Goal: Register for event/course

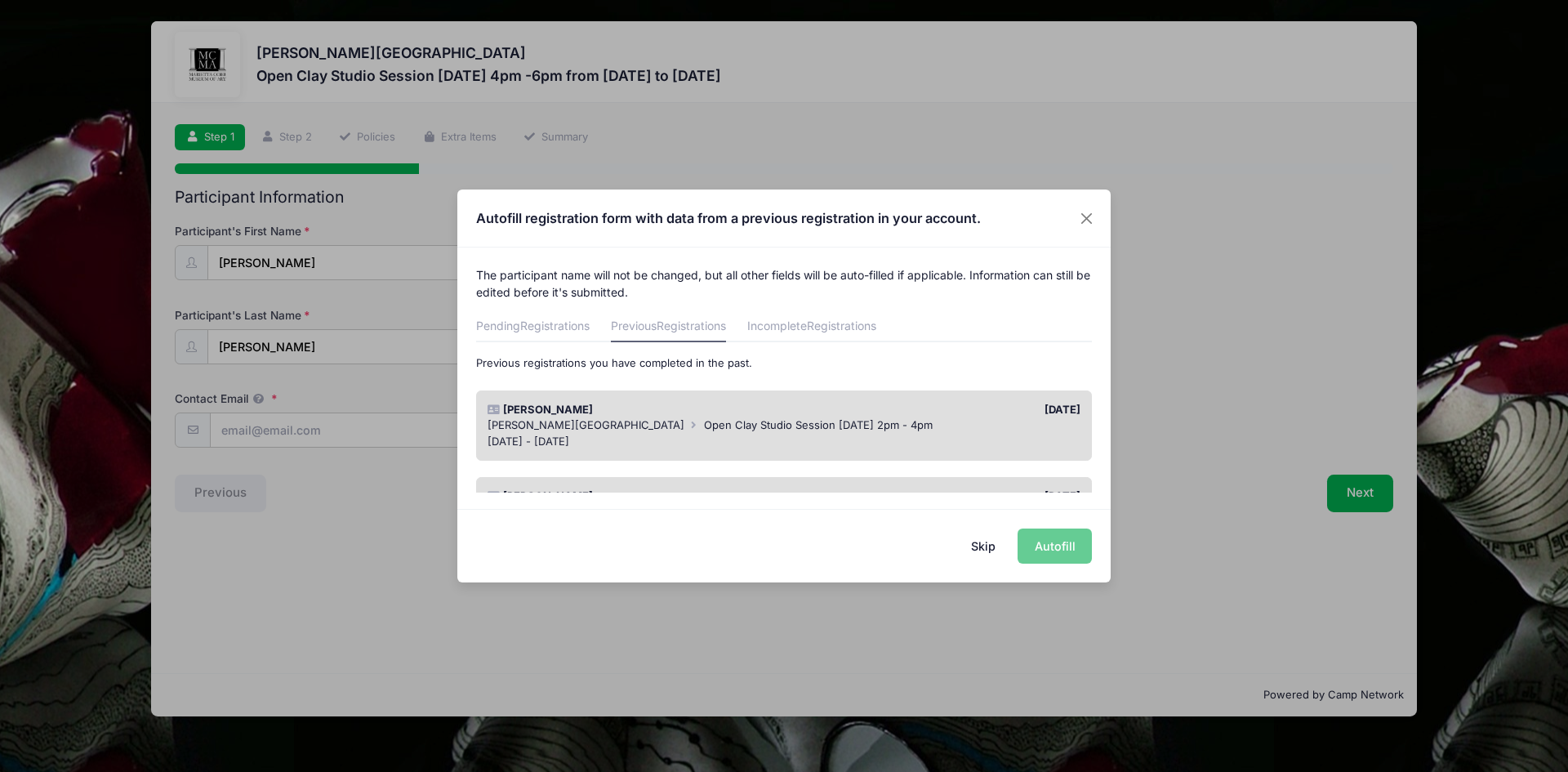
click at [850, 410] on div "05/24/2025" at bounding box center [936, 410] width 305 height 17
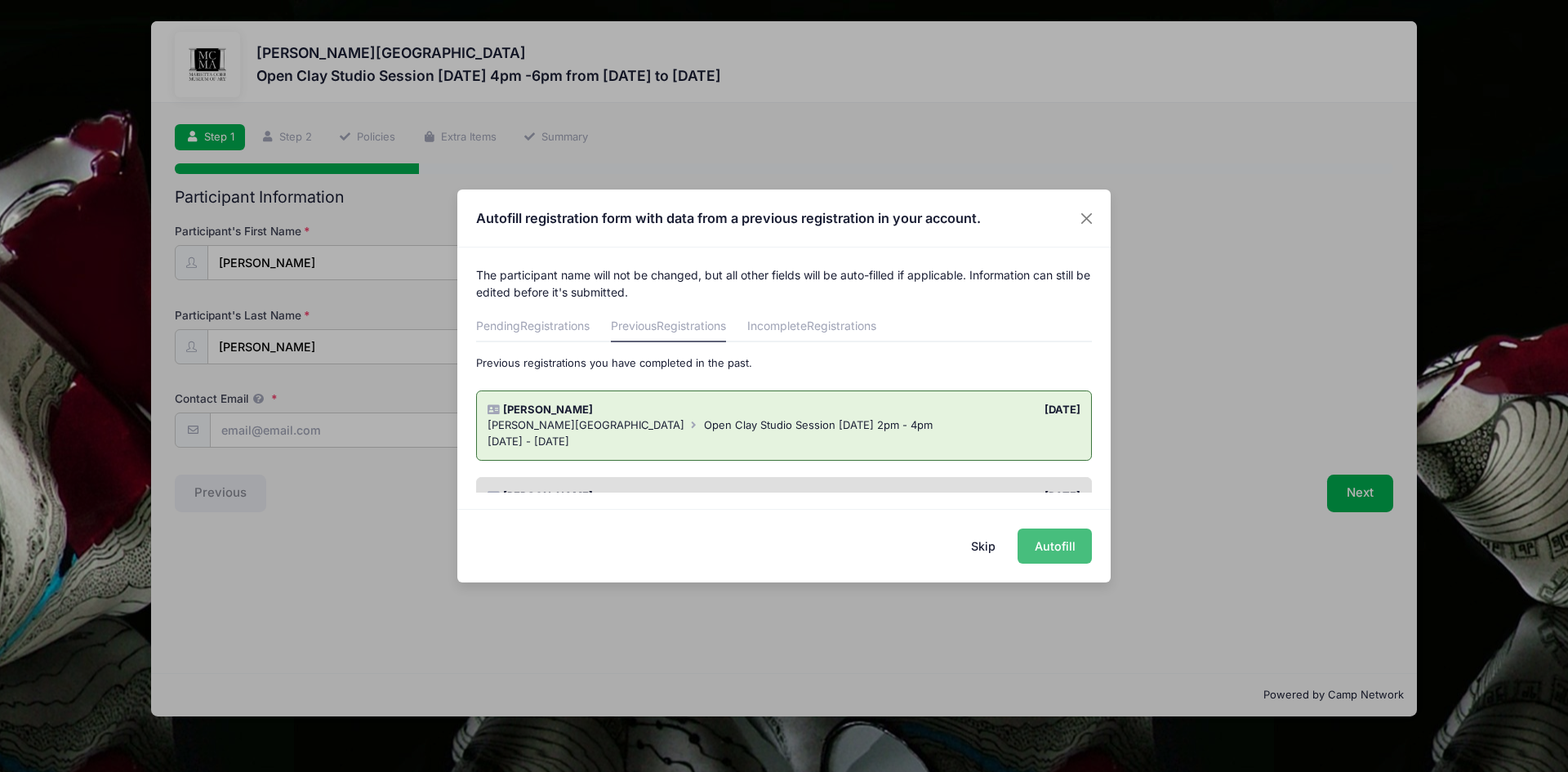
click at [1062, 545] on button "Autofill" at bounding box center [1054, 546] width 74 height 36
type input "[EMAIL_ADDRESS][DOMAIN_NAME]"
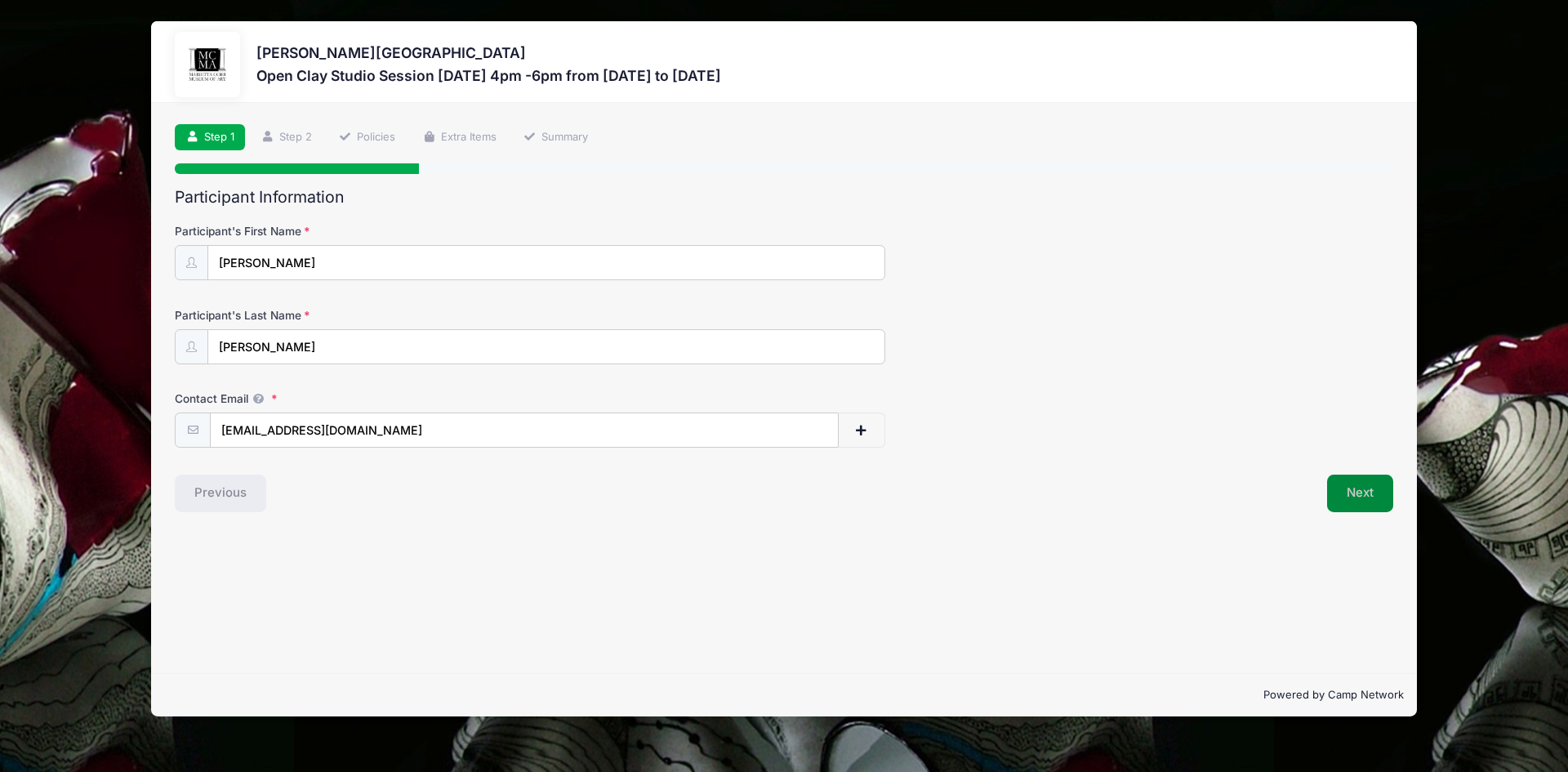
click at [1351, 493] on button "Next" at bounding box center [1360, 493] width 66 height 37
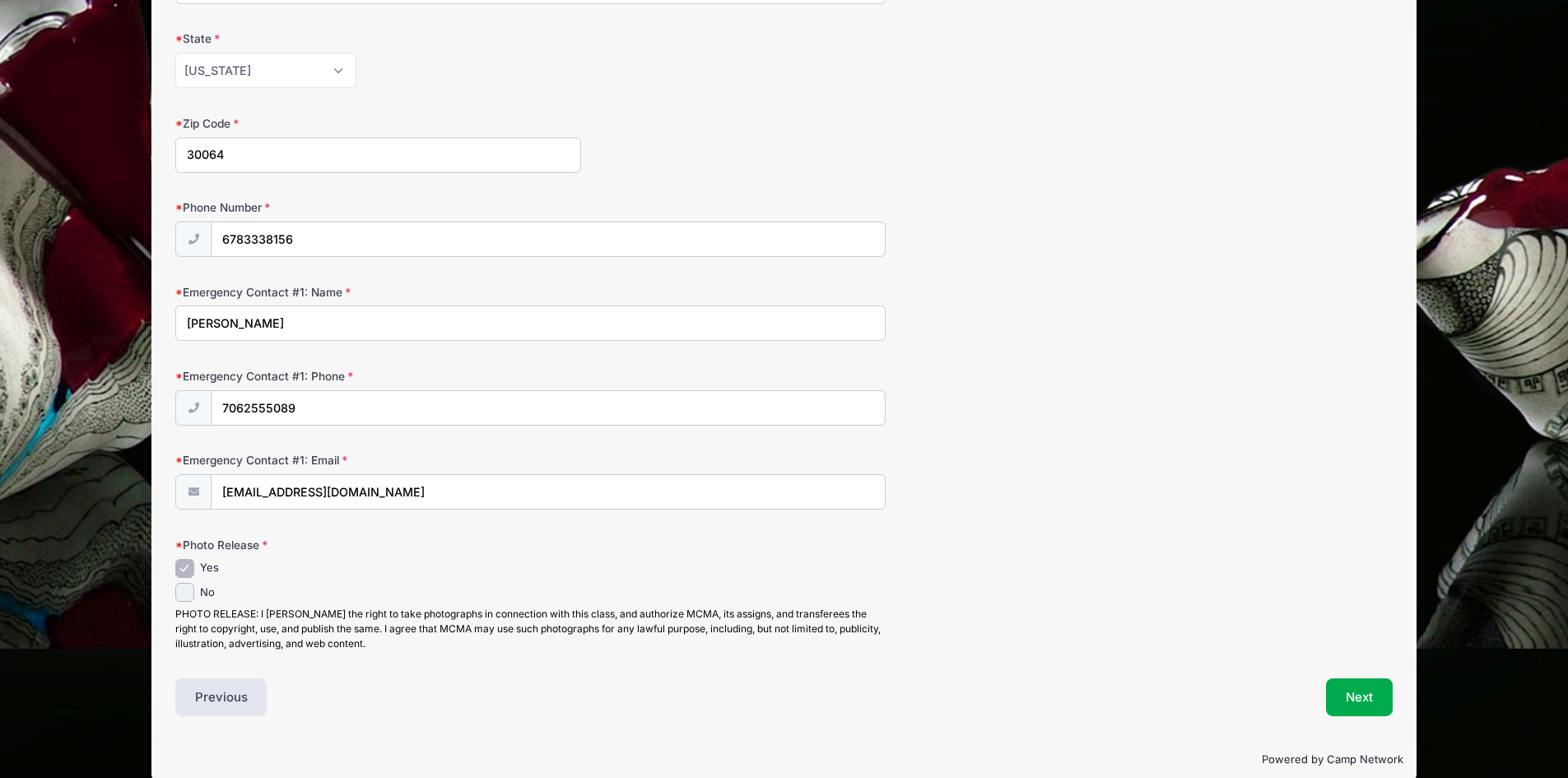
scroll to position [388, 0]
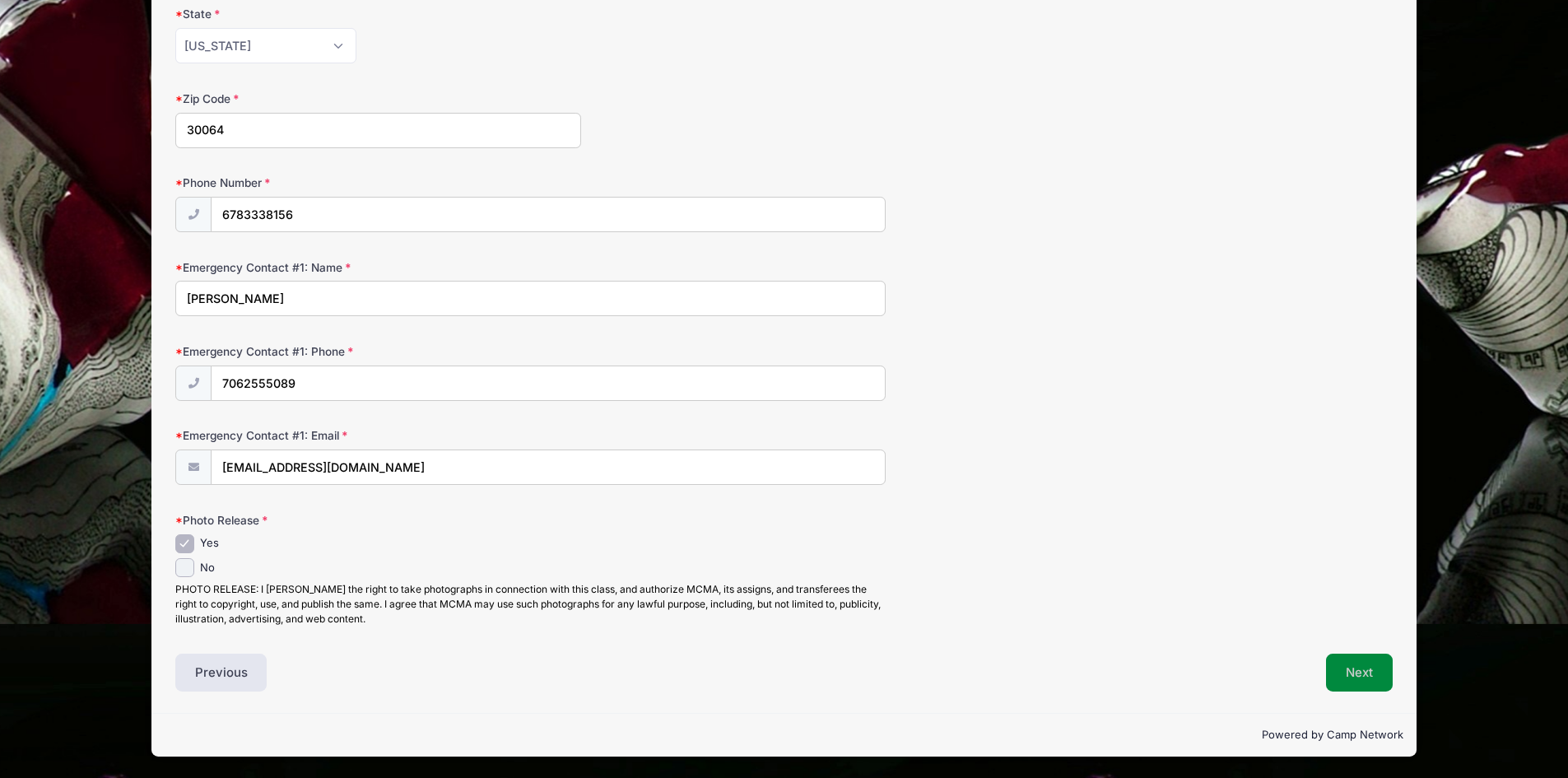
click at [1377, 674] on button "Next" at bounding box center [1359, 671] width 67 height 37
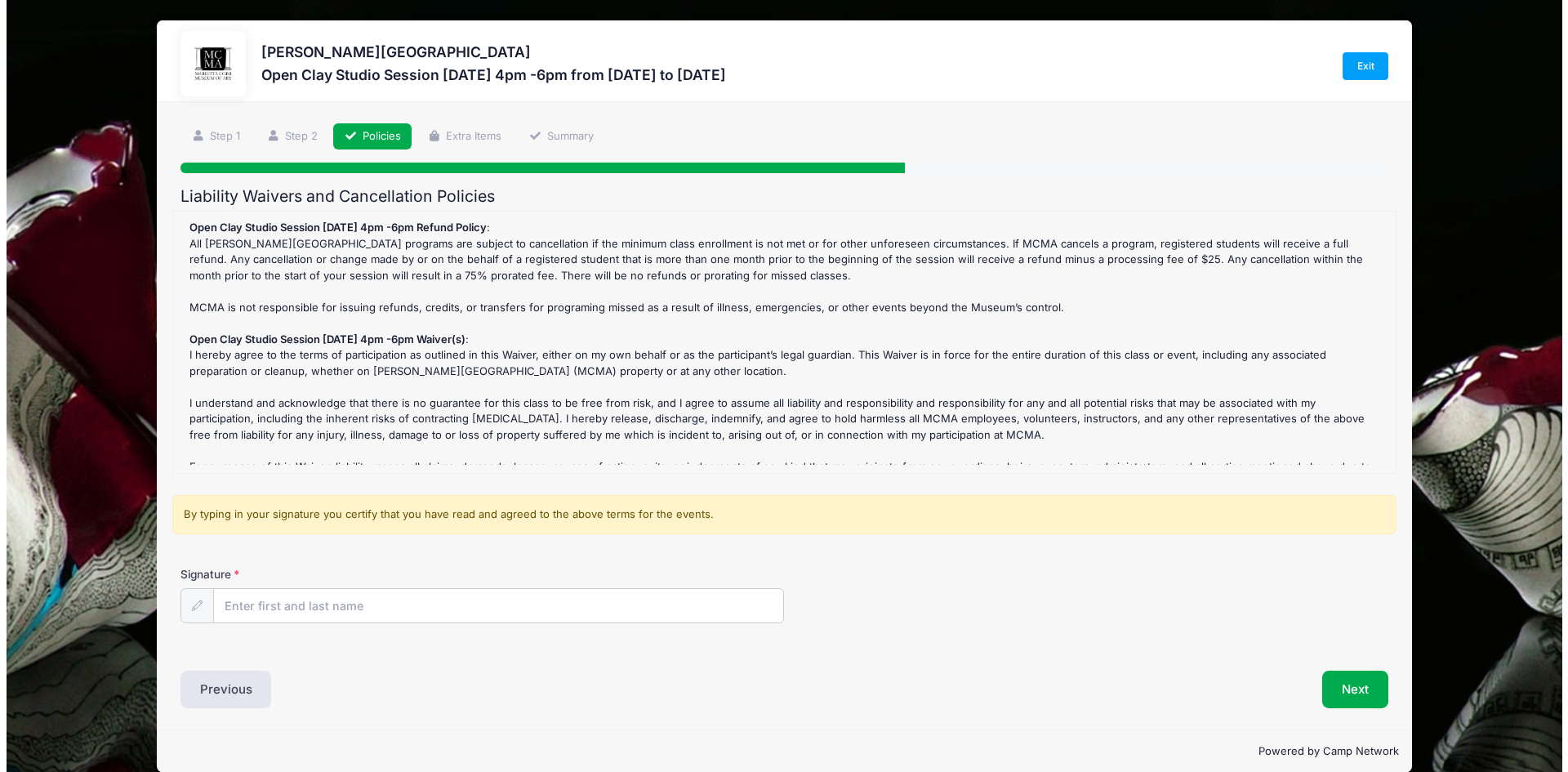
scroll to position [0, 0]
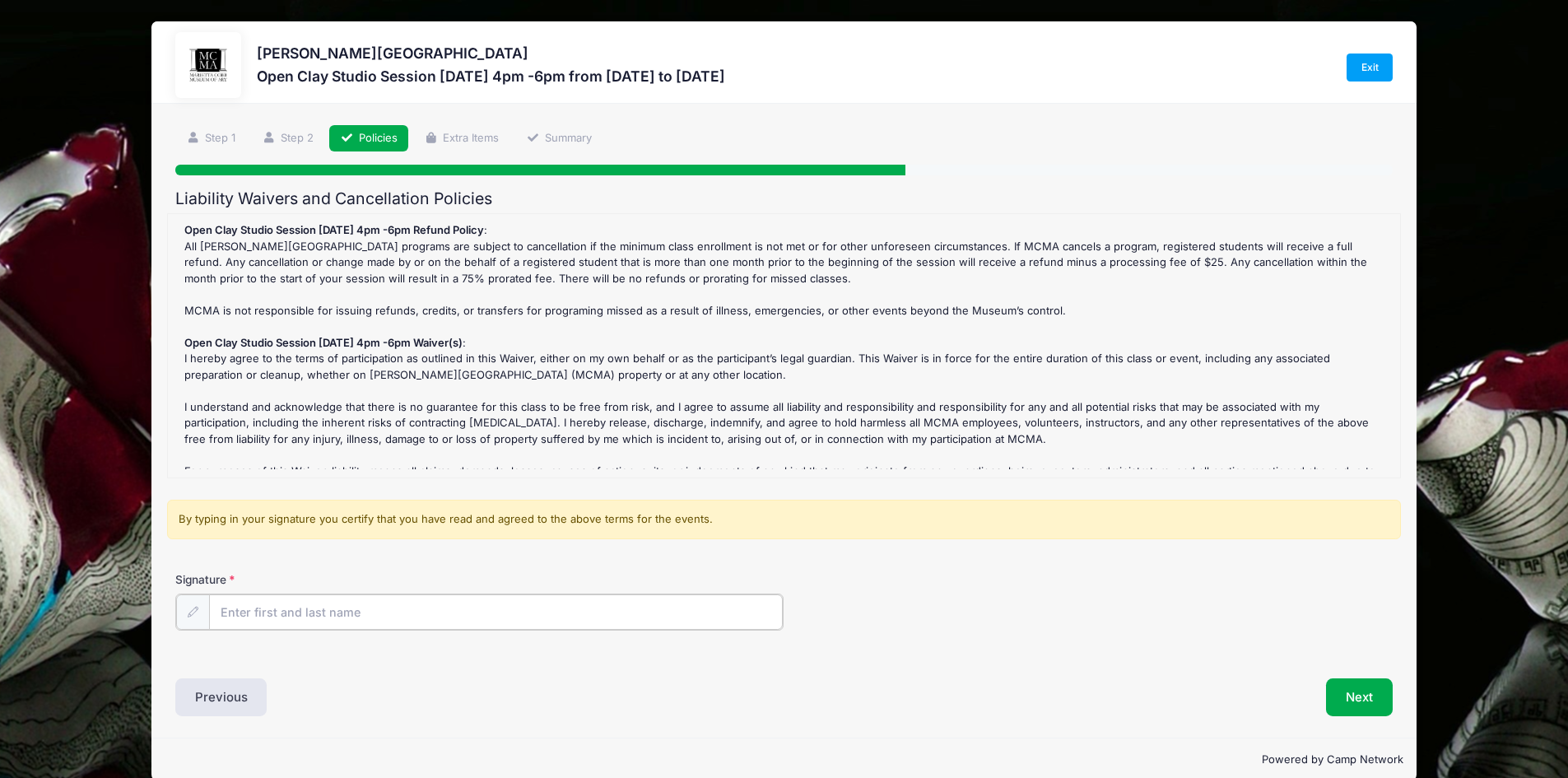
click at [286, 616] on input "Signature" at bounding box center [496, 612] width 574 height 36
type input "Steve Drabant"
click at [1367, 691] on button "Next" at bounding box center [1359, 695] width 67 height 37
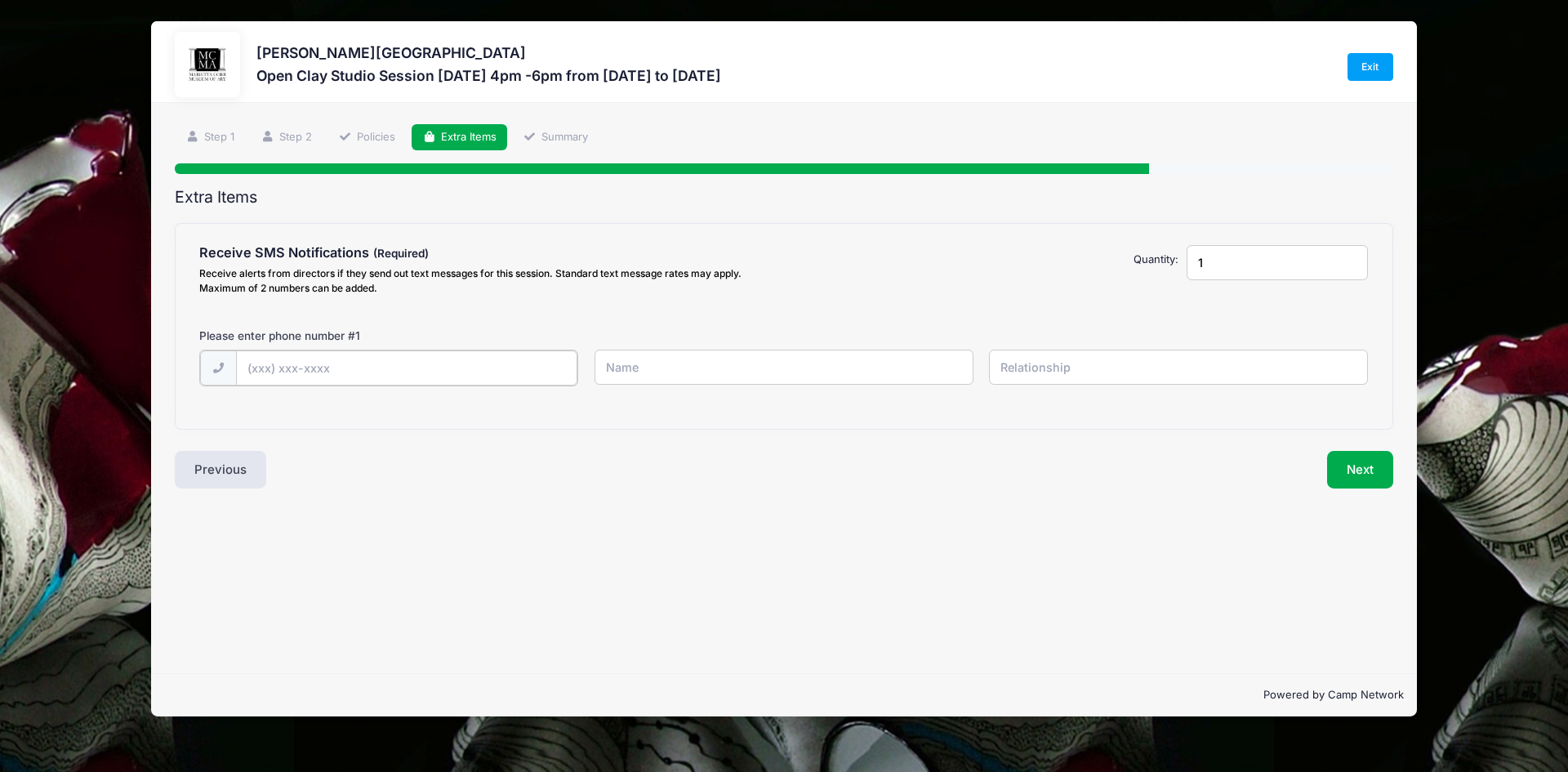
click at [0, 0] on input "text" at bounding box center [0, 0] width 0 height 0
type input "(678) 333-8156"
click at [1355, 465] on button "Next" at bounding box center [1360, 467] width 66 height 37
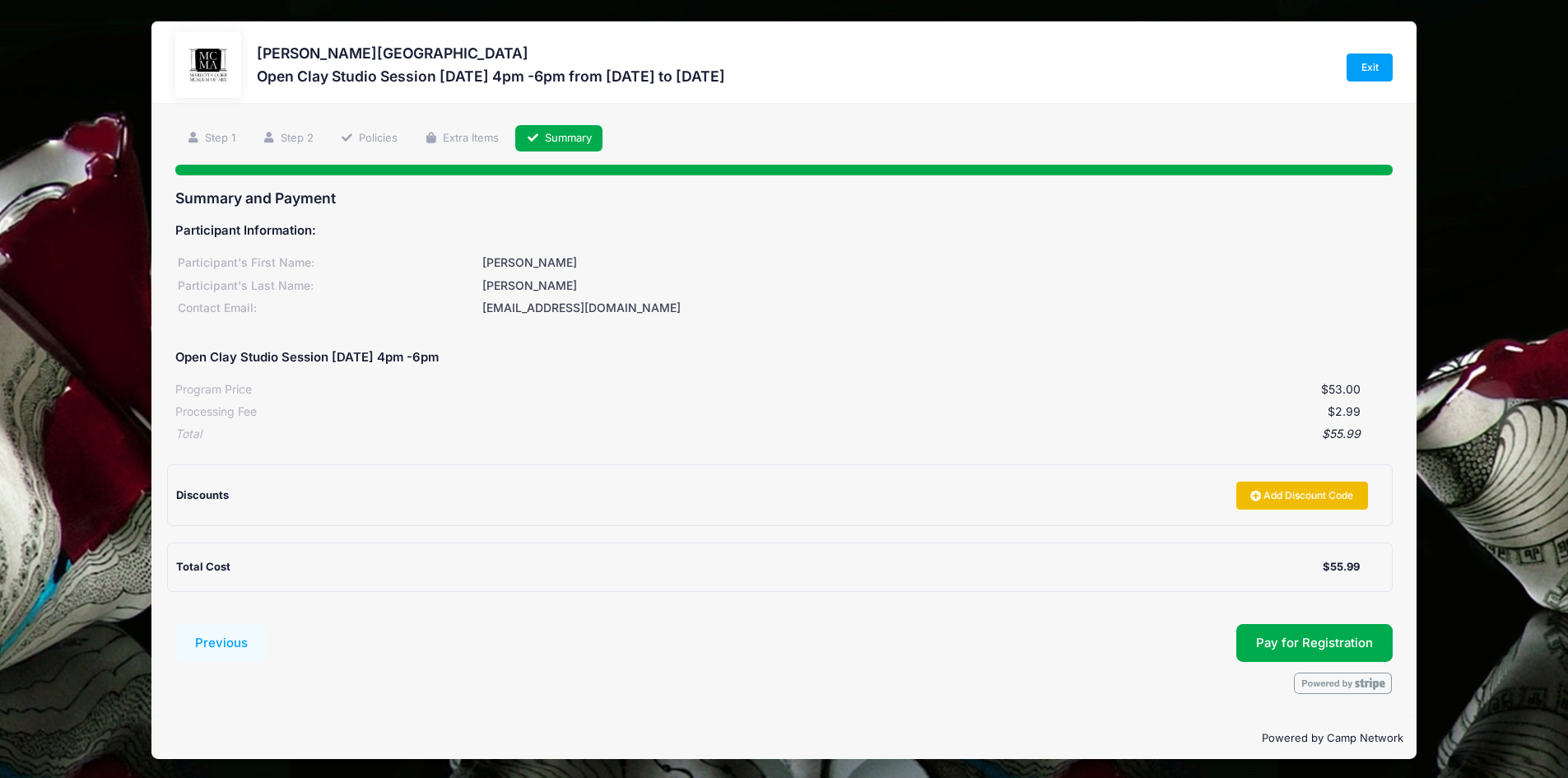
click at [1313, 493] on link "Add Discount Code" at bounding box center [1303, 496] width 131 height 28
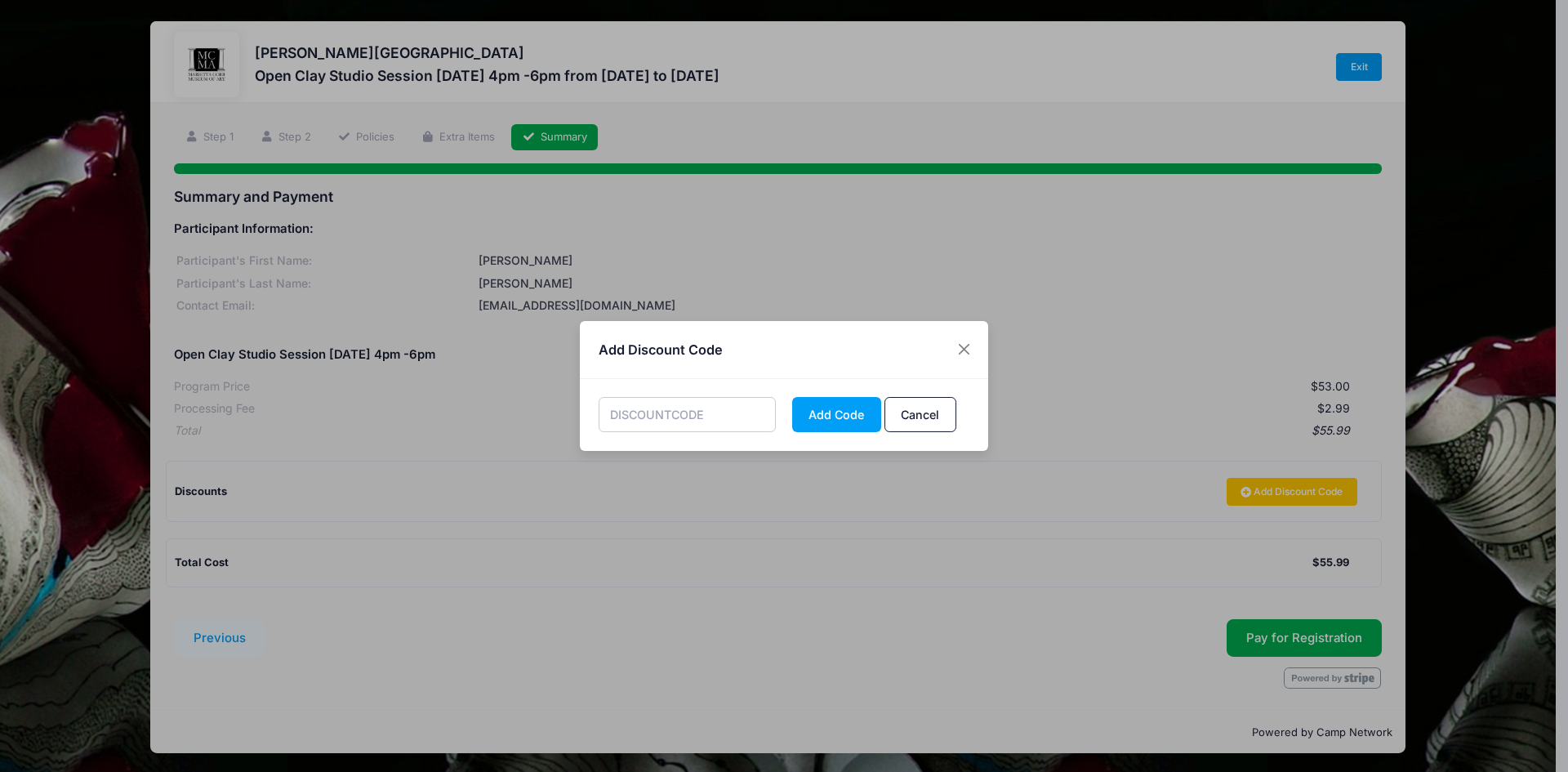
click at [659, 414] on input "text" at bounding box center [688, 414] width 178 height 36
type input "member"
click at [829, 412] on button "Add Code" at bounding box center [836, 414] width 89 height 36
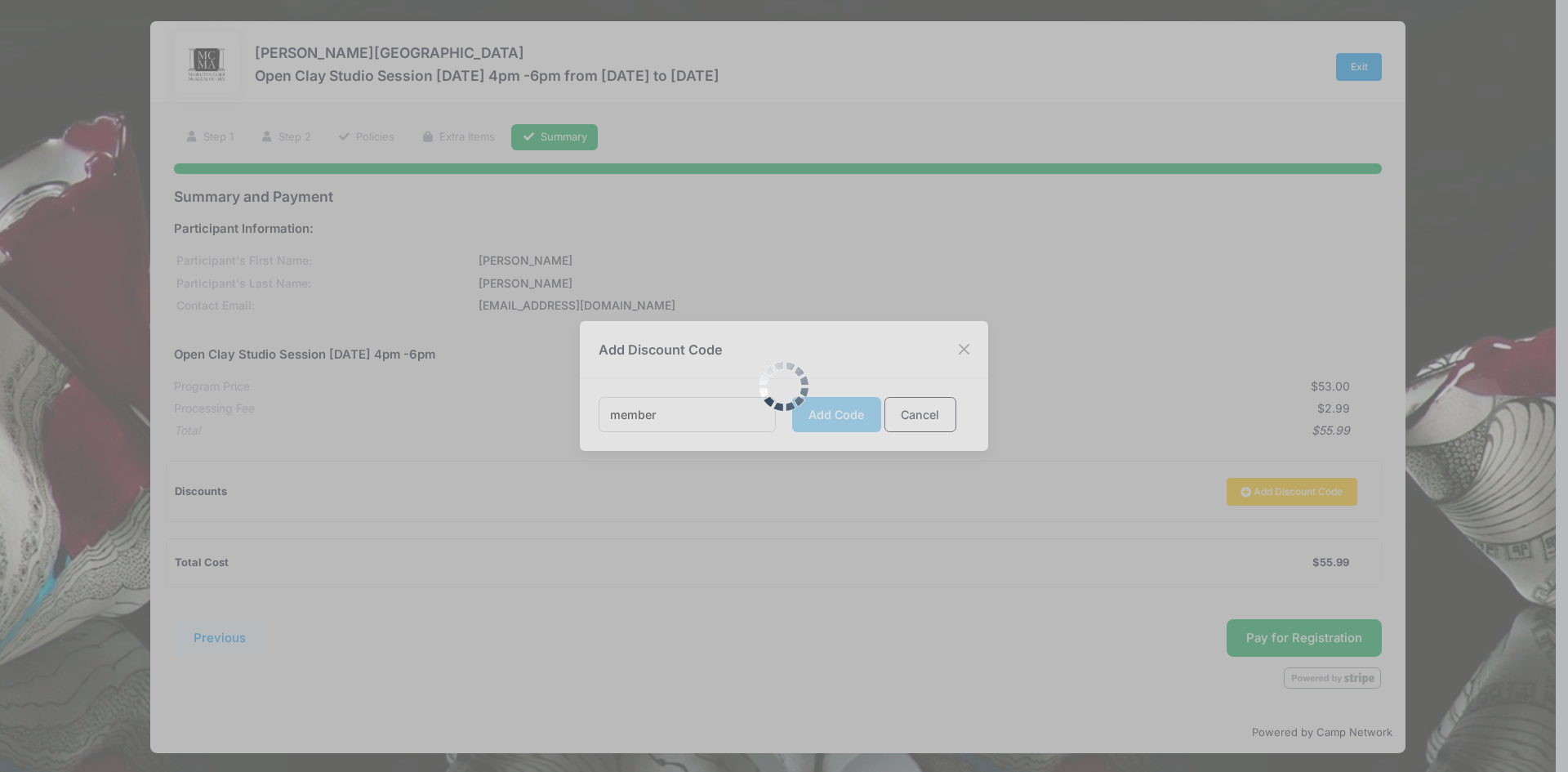
scroll to position [2, 0]
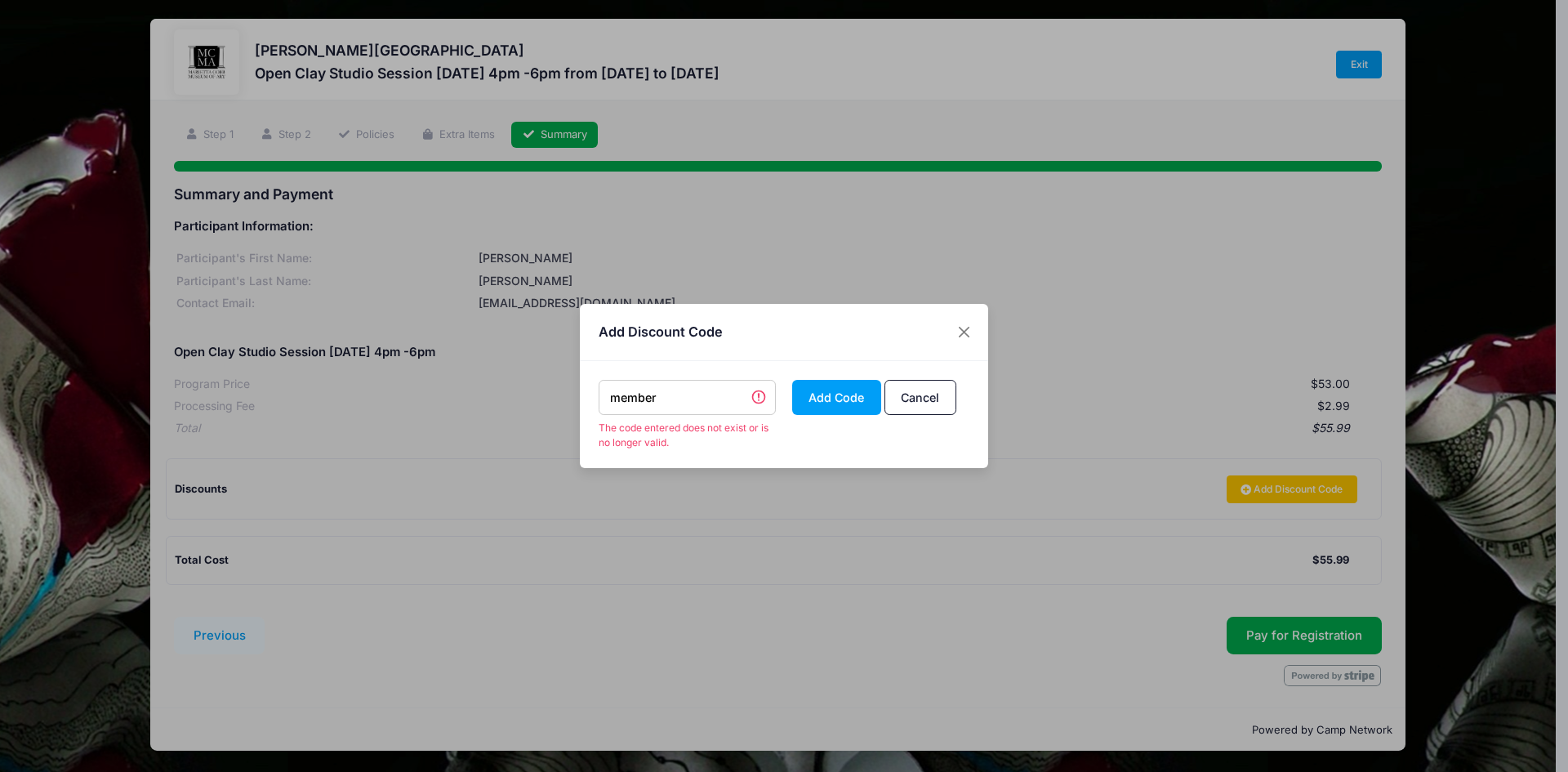
drag, startPoint x: 685, startPoint y: 396, endPoint x: 557, endPoint y: 395, distance: 128.0
click at [557, 395] on div "Add Discount Code member The code entered does not exist or is no longer valid.…" at bounding box center [784, 386] width 1568 height 772
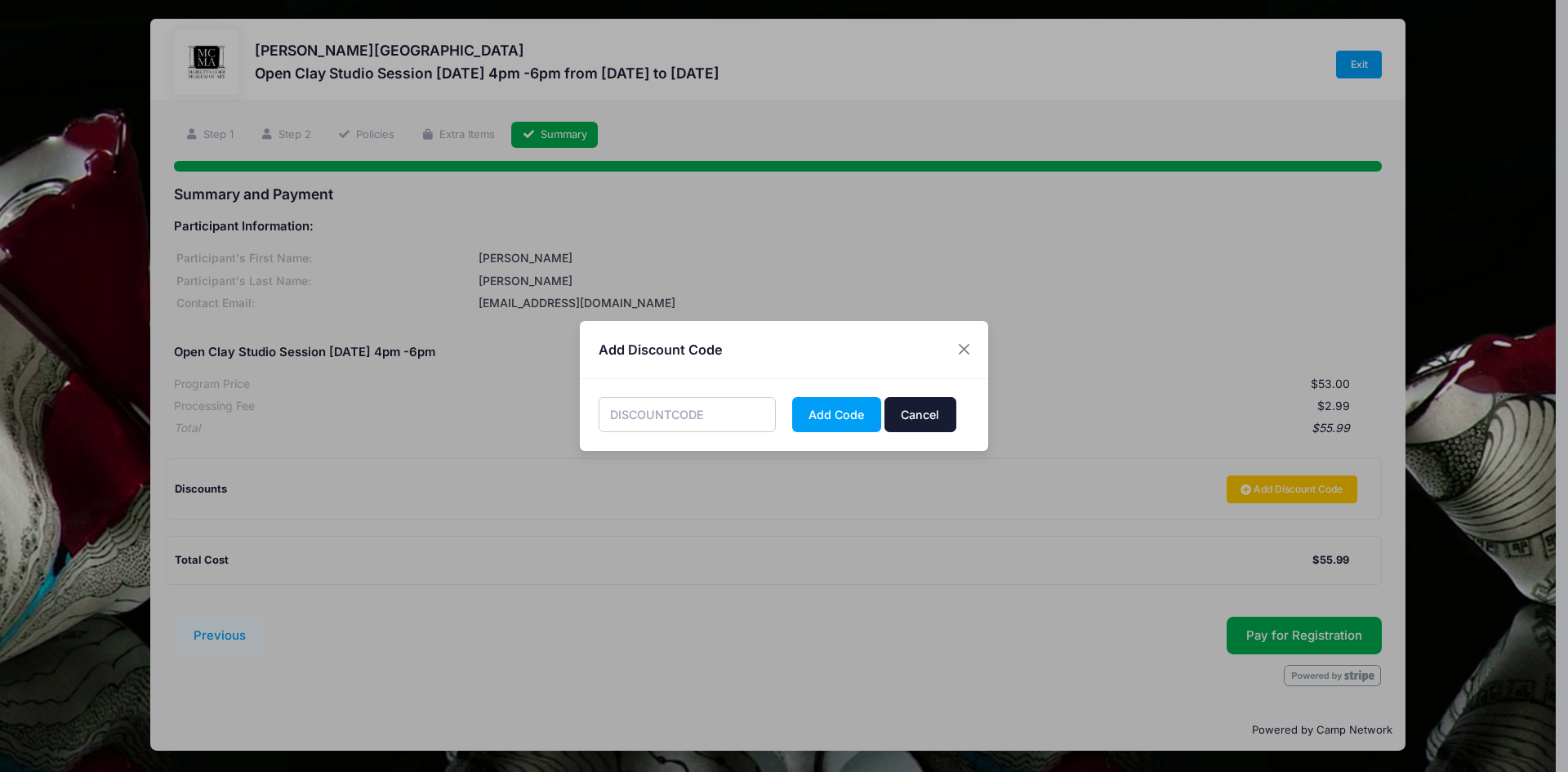
click at [933, 415] on button "Cancel" at bounding box center [920, 414] width 72 height 36
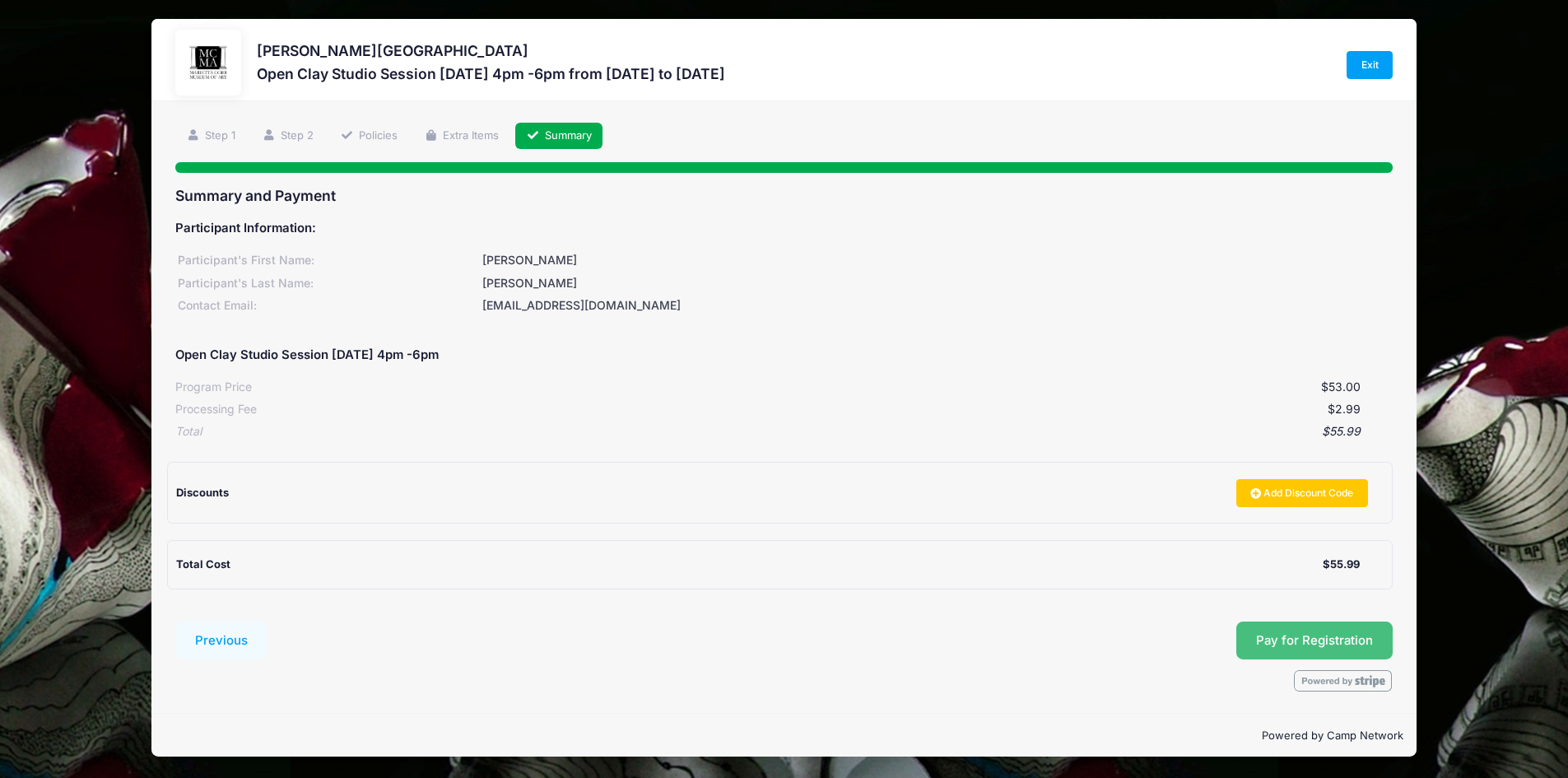
click at [1271, 633] on span "Pay for Registration" at bounding box center [1314, 641] width 117 height 15
